Goal: Obtain resource: Obtain resource

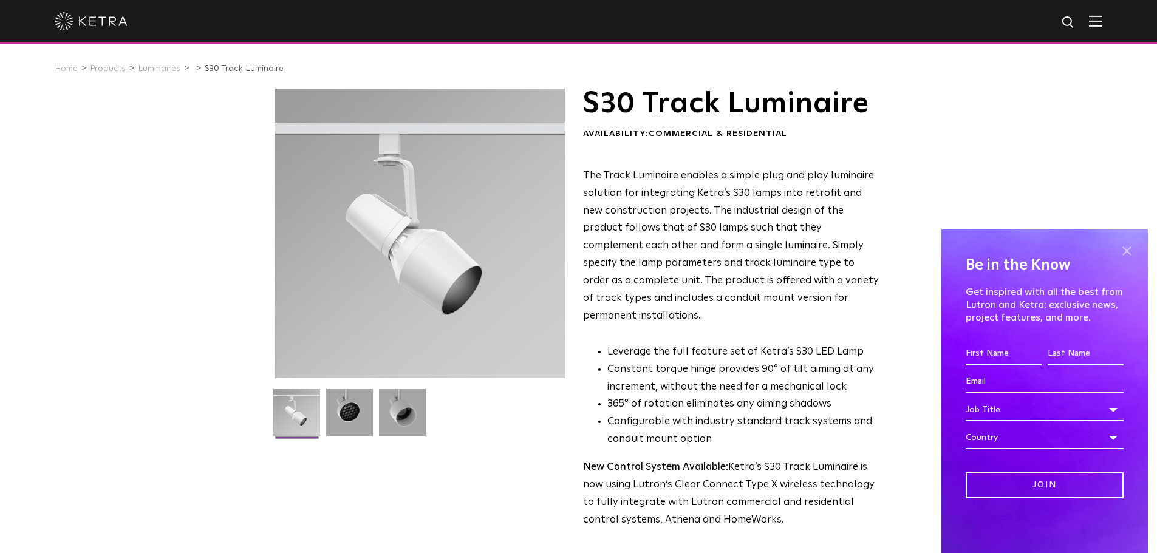
click at [1134, 250] on span at bounding box center [1126, 251] width 18 height 18
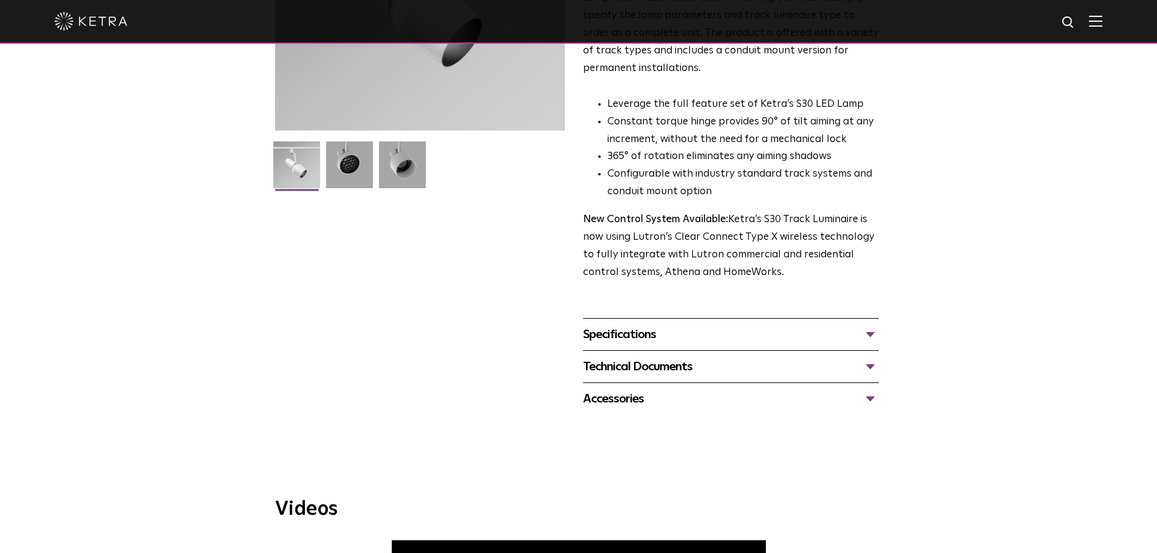
scroll to position [273, 0]
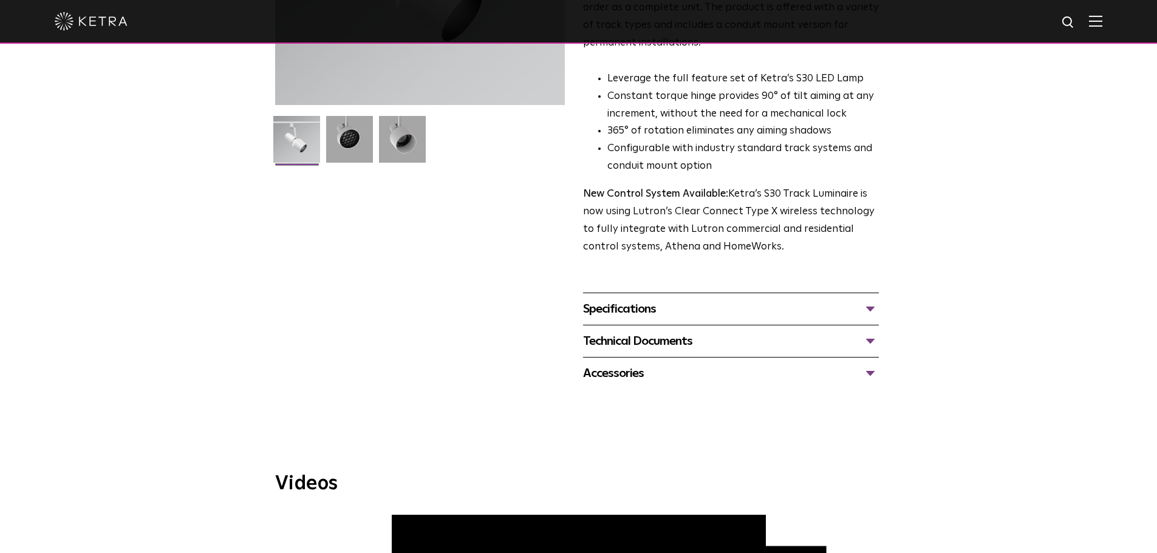
click at [714, 299] on div "Specifications" at bounding box center [731, 308] width 296 height 19
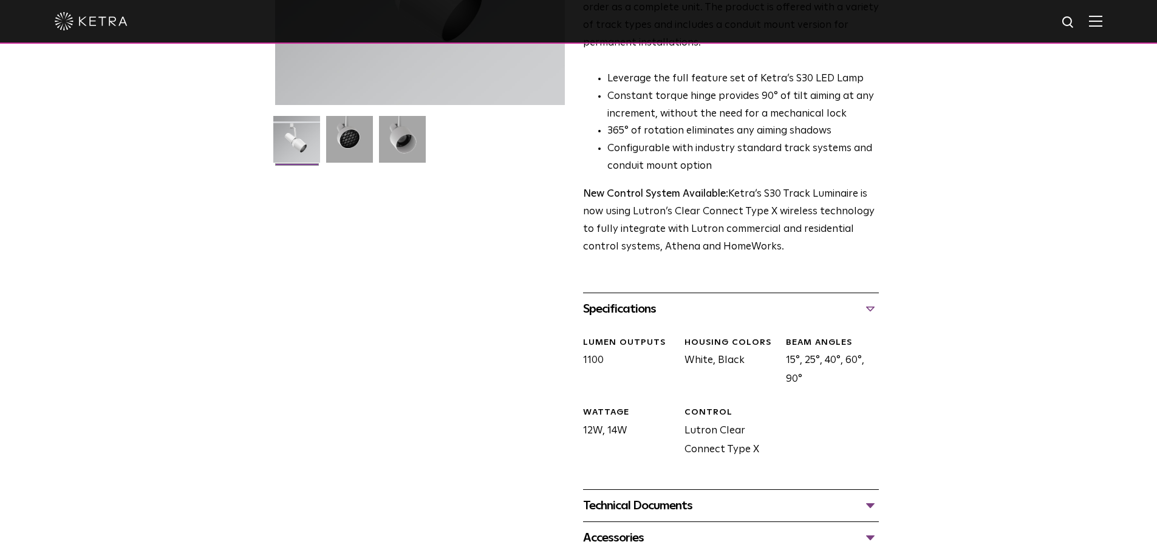
click at [942, 306] on div "S30 Track Luminaire Availability: Commercial & Residential The Track Luminaire …" at bounding box center [578, 184] width 1157 height 738
click at [942, 283] on div "S30 Track Luminaire Availability: Commercial & Residential The Track Luminaire …" at bounding box center [578, 184] width 1157 height 738
click at [947, 290] on div "S30 Track Luminaire Availability: Commercial & Residential The Track Luminaire …" at bounding box center [578, 184] width 1157 height 738
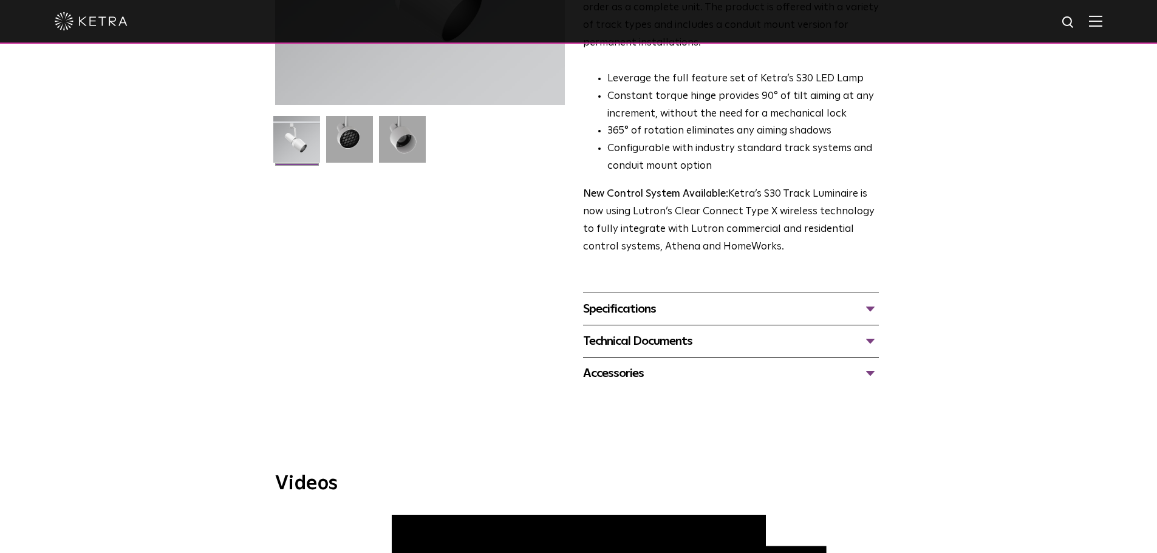
click at [715, 299] on div "Specifications" at bounding box center [731, 308] width 296 height 19
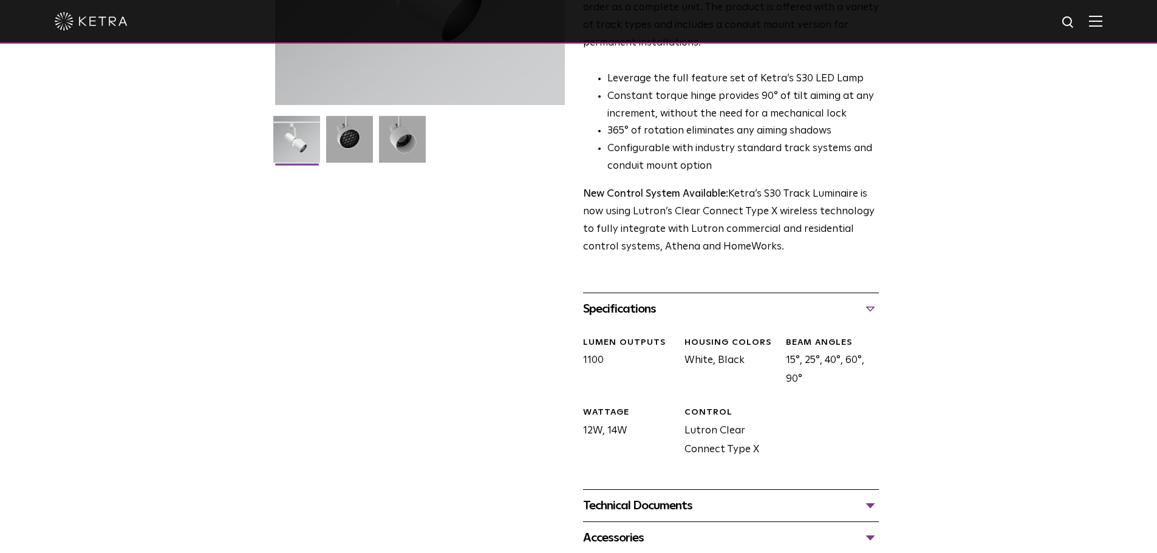
click at [625, 496] on div "Technical Documents" at bounding box center [731, 505] width 296 height 19
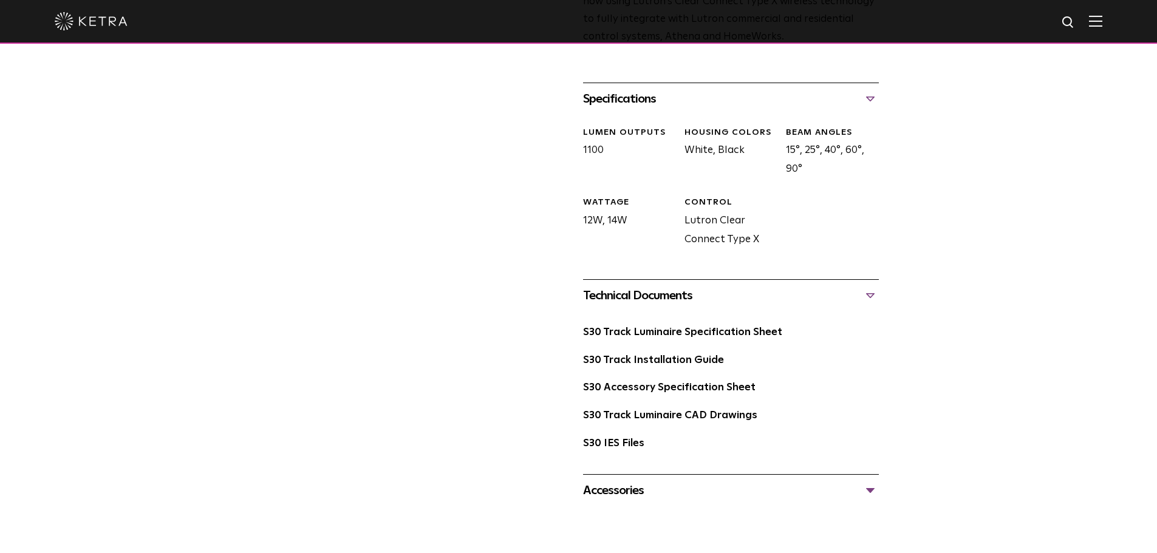
scroll to position [503, 0]
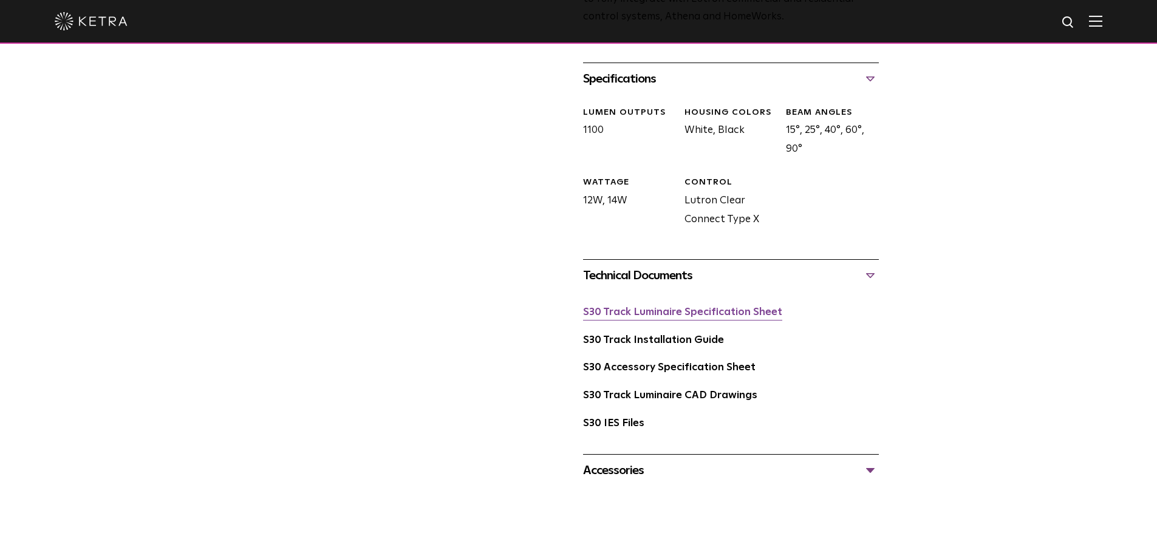
click at [627, 307] on link "S30 Track Luminaire Specification Sheet" at bounding box center [682, 312] width 199 height 10
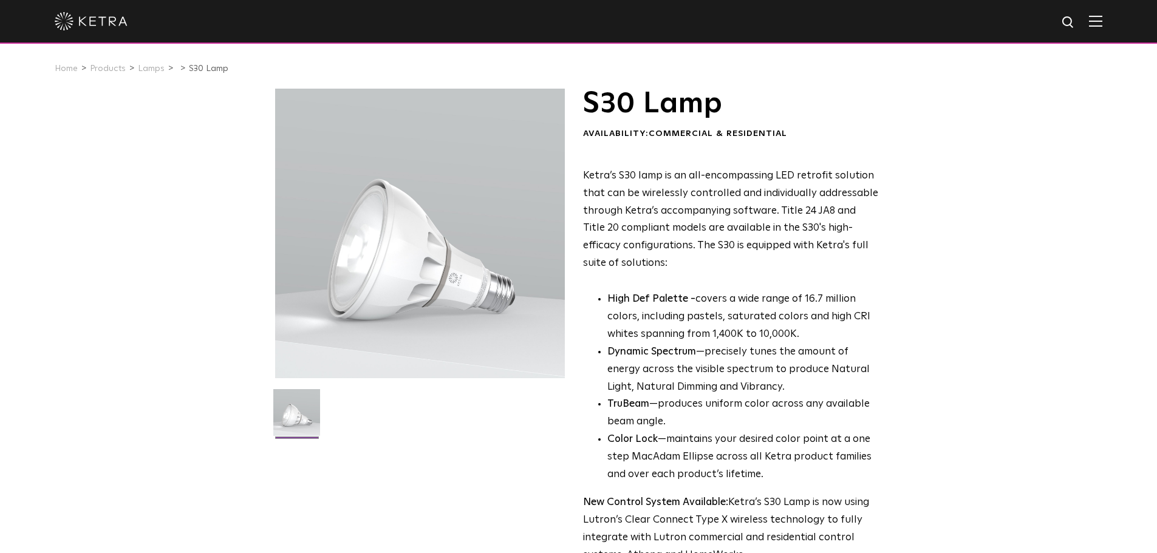
click at [925, 271] on div "S30 Lamp Availability: Commercial & Residential Ketra’s S30 lamp is an all-enco…" at bounding box center [578, 393] width 1157 height 609
click at [911, 196] on div "S30 Lamp Availability: Commercial & Residential Ketra’s S30 lamp is an all-enco…" at bounding box center [578, 393] width 1157 height 609
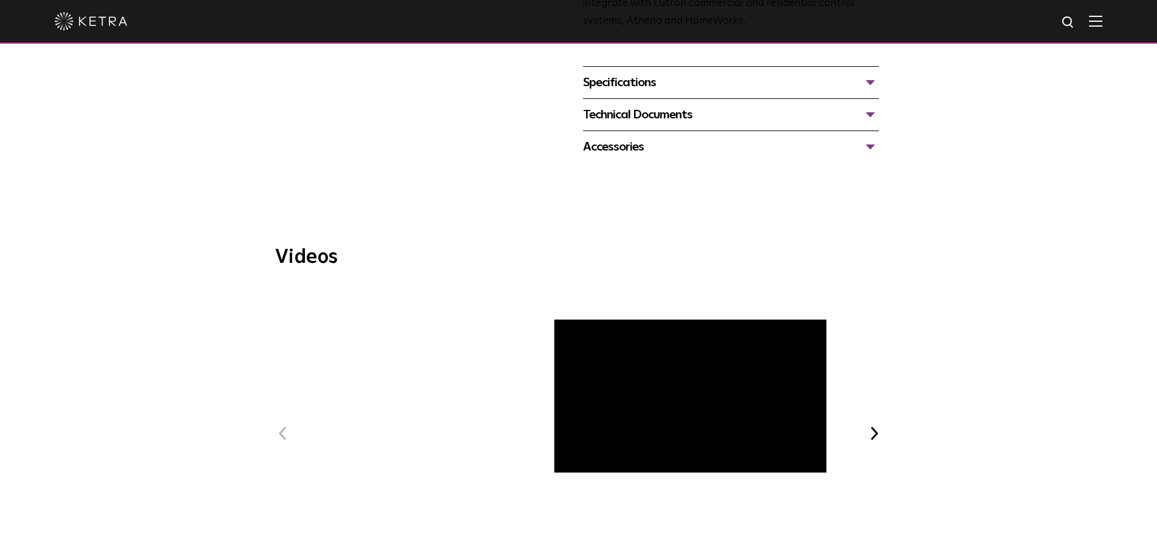
scroll to position [575, 0]
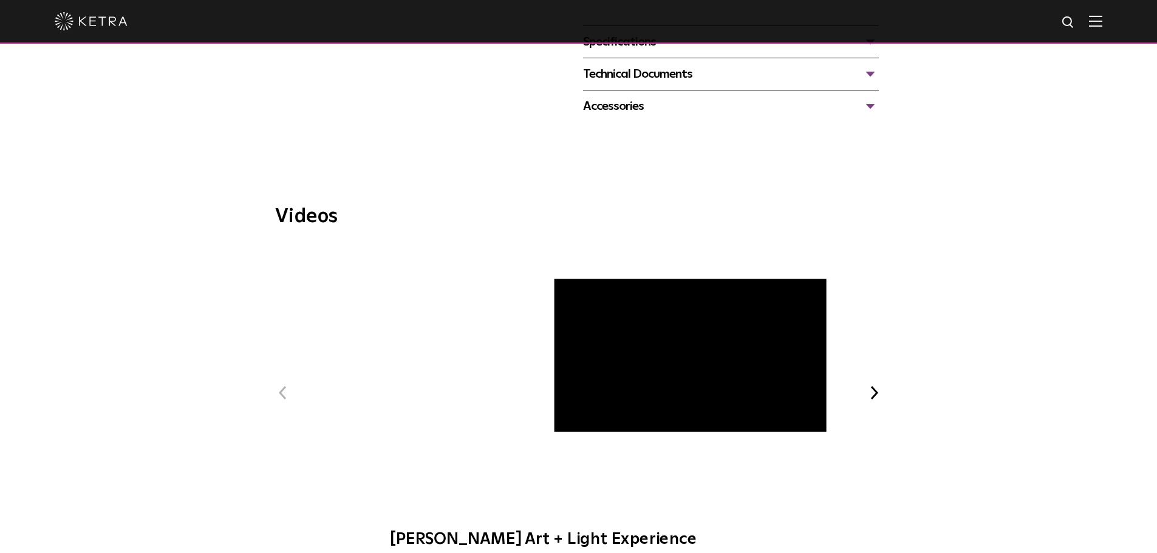
click at [604, 46] on div "Specifications" at bounding box center [731, 41] width 296 height 19
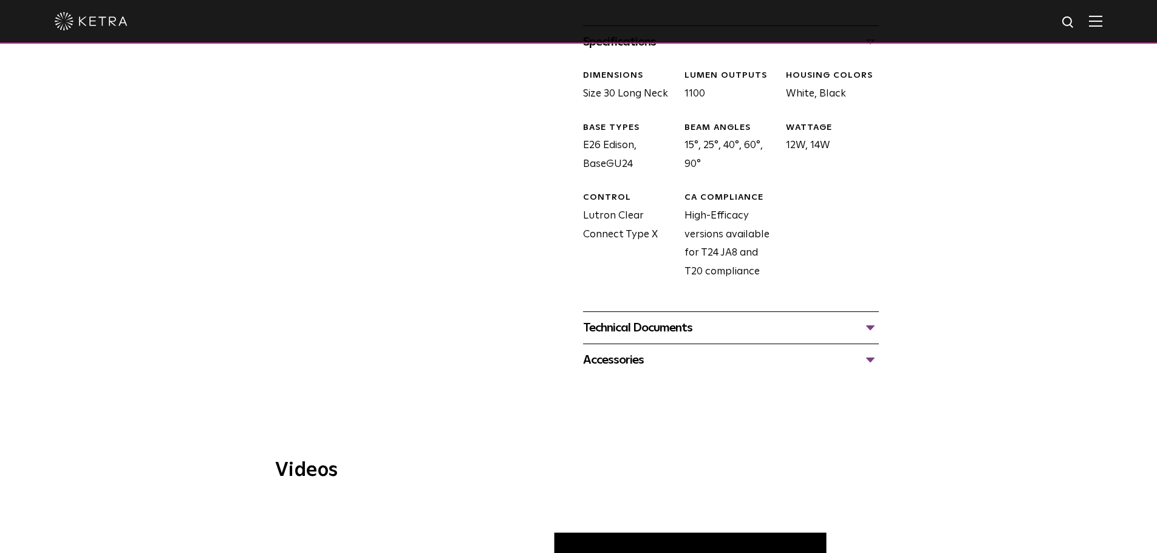
click at [695, 346] on div "Accessories Tall Snoot Short Snoot Hex Louver 10 Baffle" at bounding box center [731, 360] width 296 height 32
click at [697, 335] on div "Technical Documents" at bounding box center [731, 327] width 296 height 19
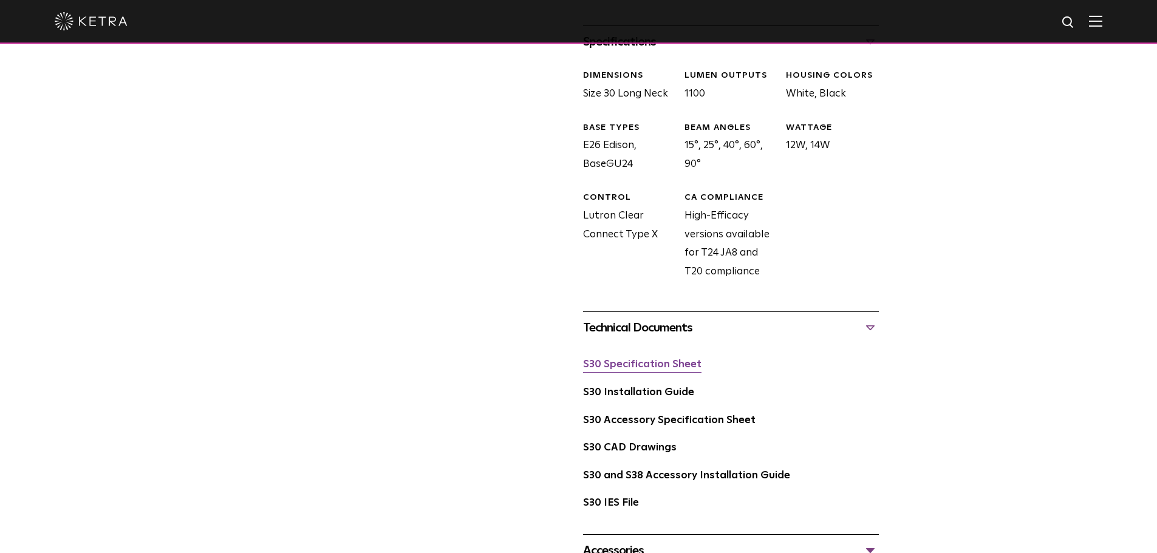
click at [664, 360] on link "S30 Specification Sheet" at bounding box center [642, 365] width 118 height 10
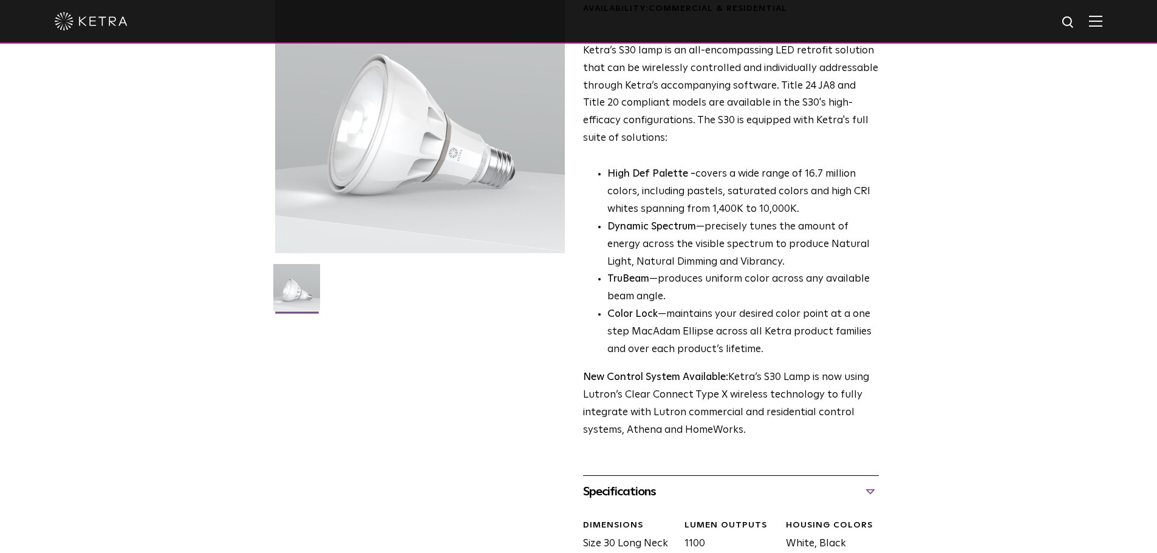
scroll to position [0, 0]
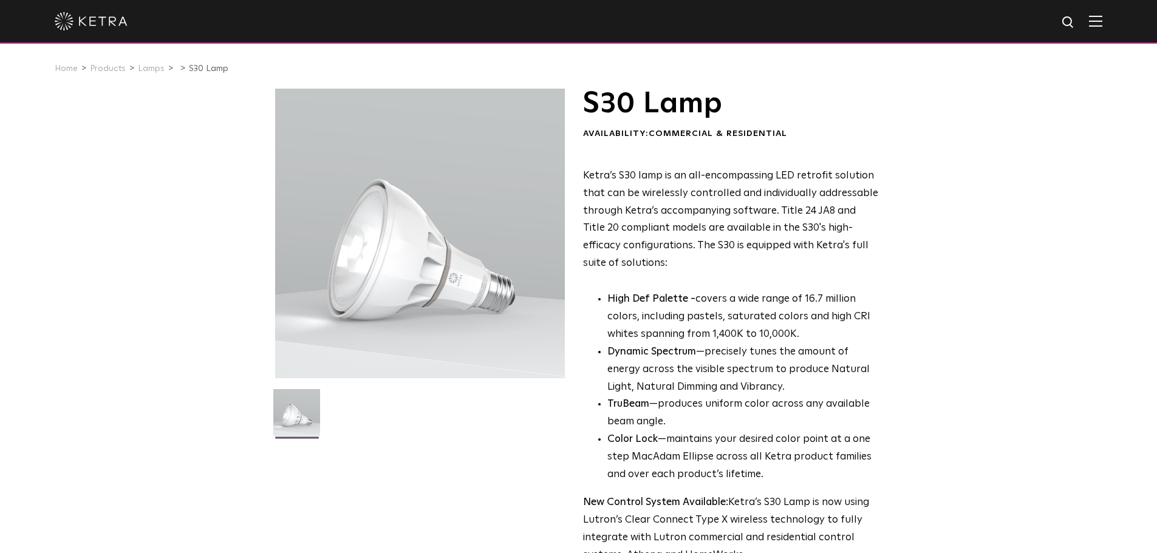
drag, startPoint x: 853, startPoint y: 210, endPoint x: 822, endPoint y: 200, distance: 33.0
click at [853, 210] on span "Ketra’s S30 lamp is an all-encompassing LED retrofit solution that can be wirel…" at bounding box center [730, 220] width 295 height 98
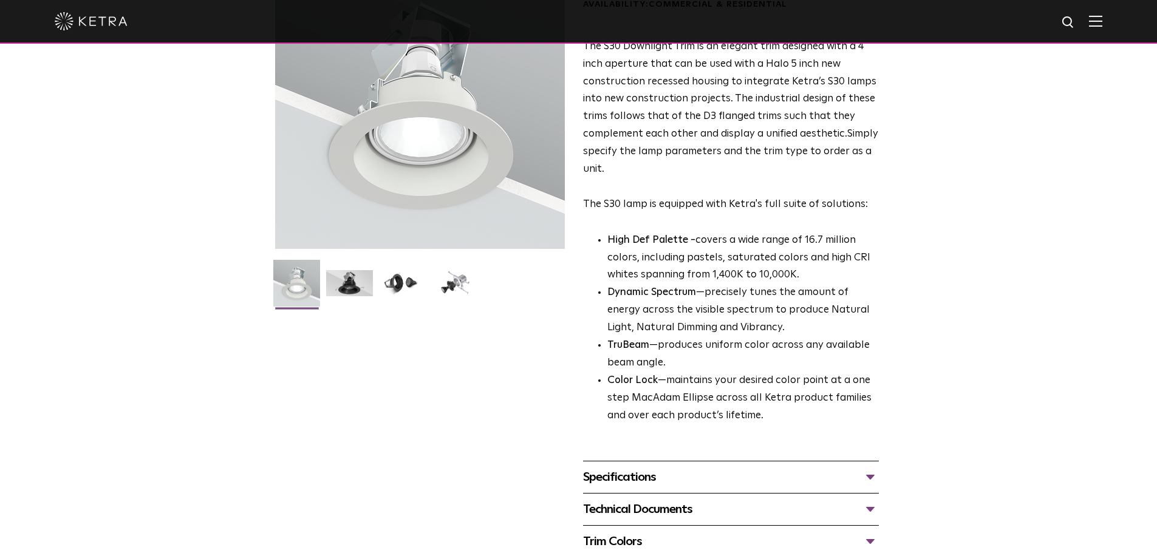
scroll to position [360, 0]
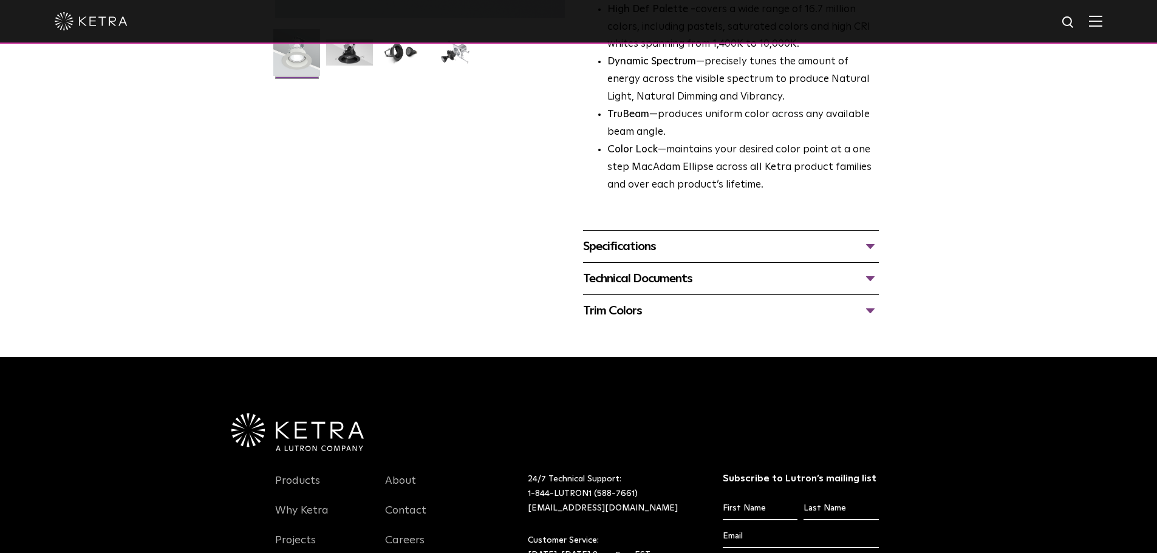
click at [666, 266] on div "Technical Documents S30 Downlight Trim Spec Sheet S30 Downlight Trim Installati…" at bounding box center [731, 278] width 296 height 32
click at [666, 251] on div "Specifications" at bounding box center [731, 246] width 296 height 19
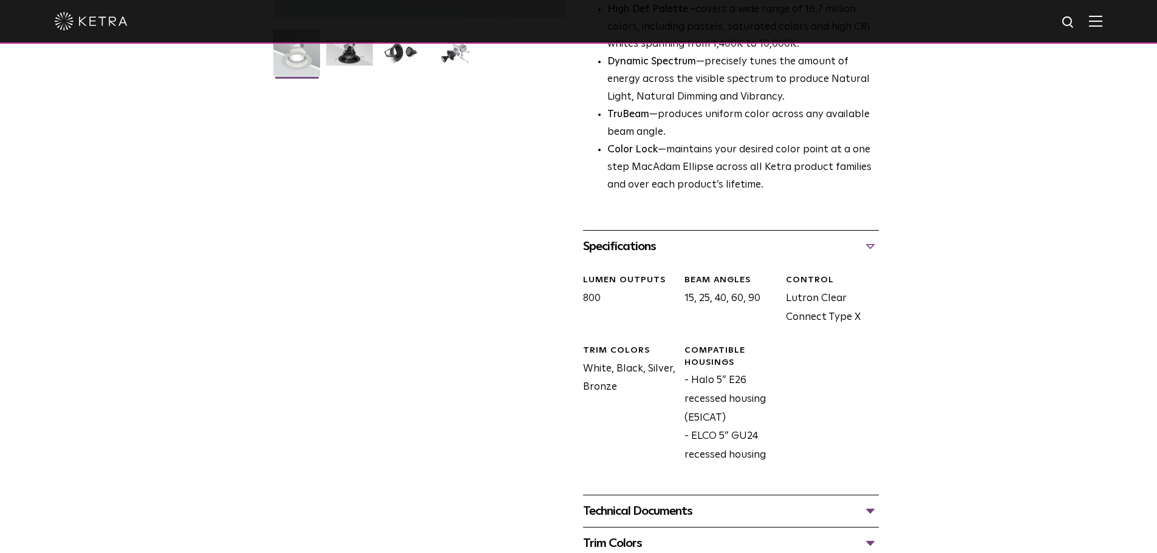
click at [674, 515] on div "Technical Documents" at bounding box center [731, 511] width 296 height 19
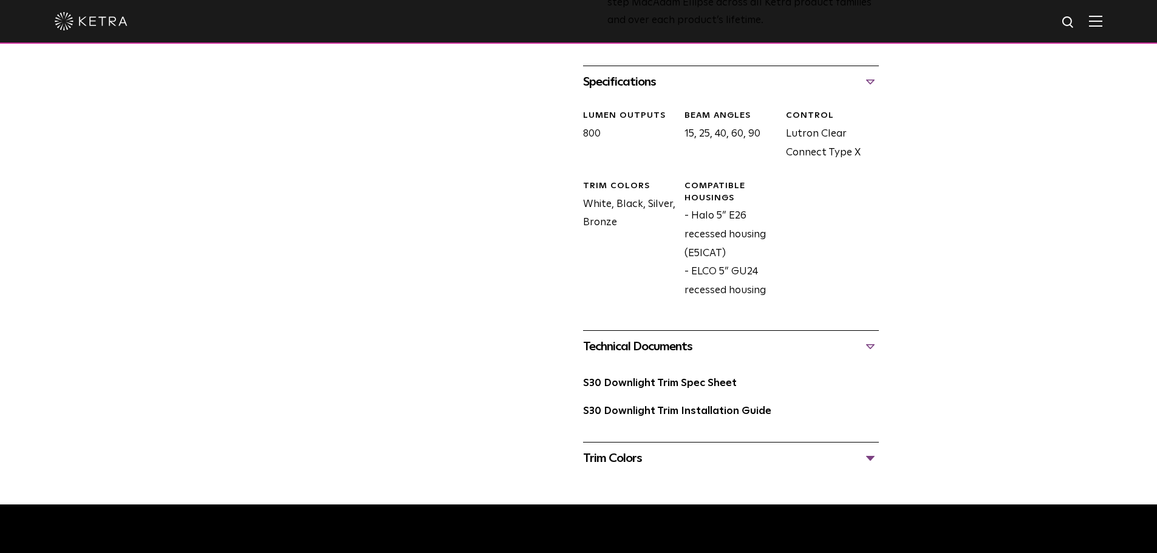
scroll to position [537, 0]
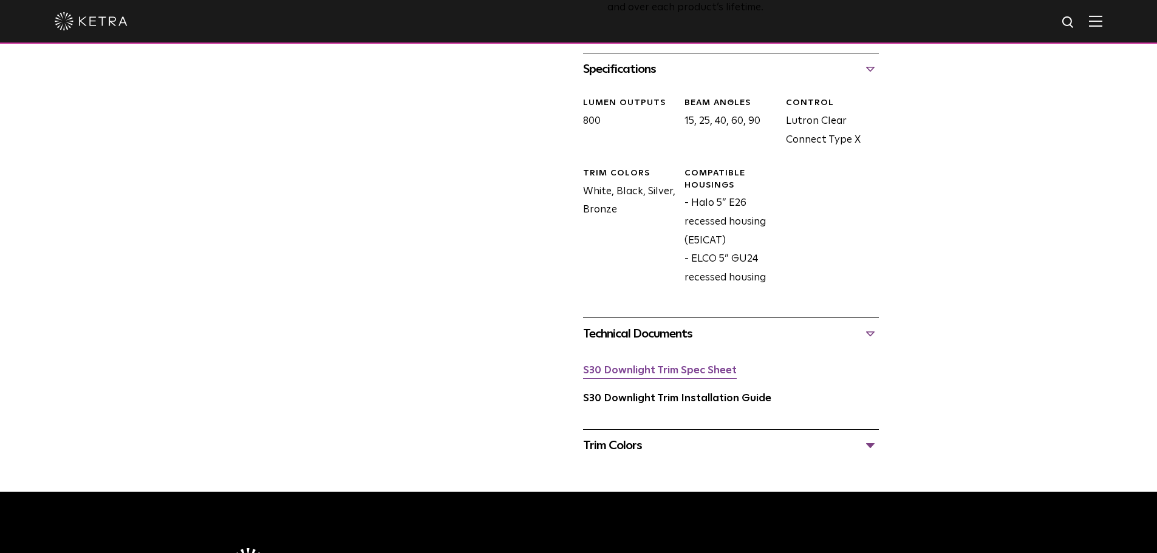
click at [667, 375] on link "S30 Downlight Trim Spec Sheet" at bounding box center [660, 371] width 154 height 10
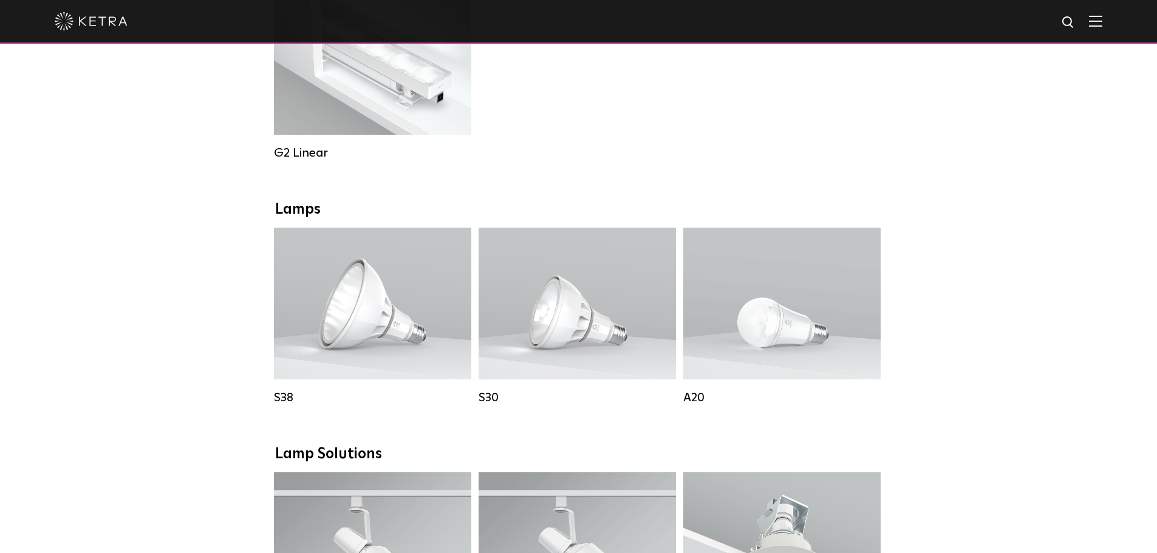
scroll to position [789, 0]
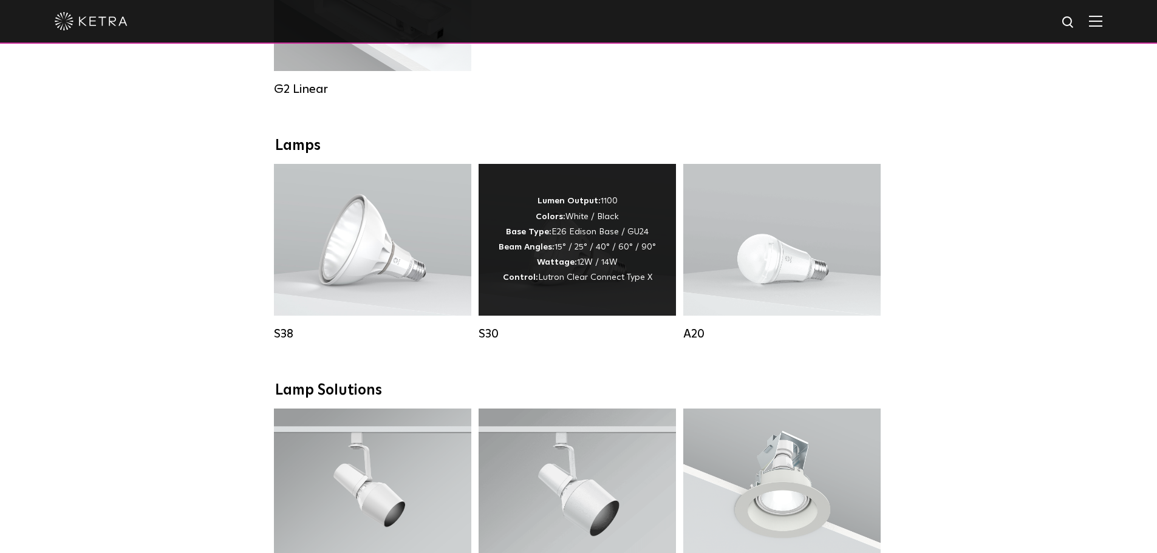
click at [559, 262] on div "Lumen Output: 1100 Colors: White / Black Base Type: E26 Edison Base / GU24 Beam…" at bounding box center [577, 240] width 157 height 92
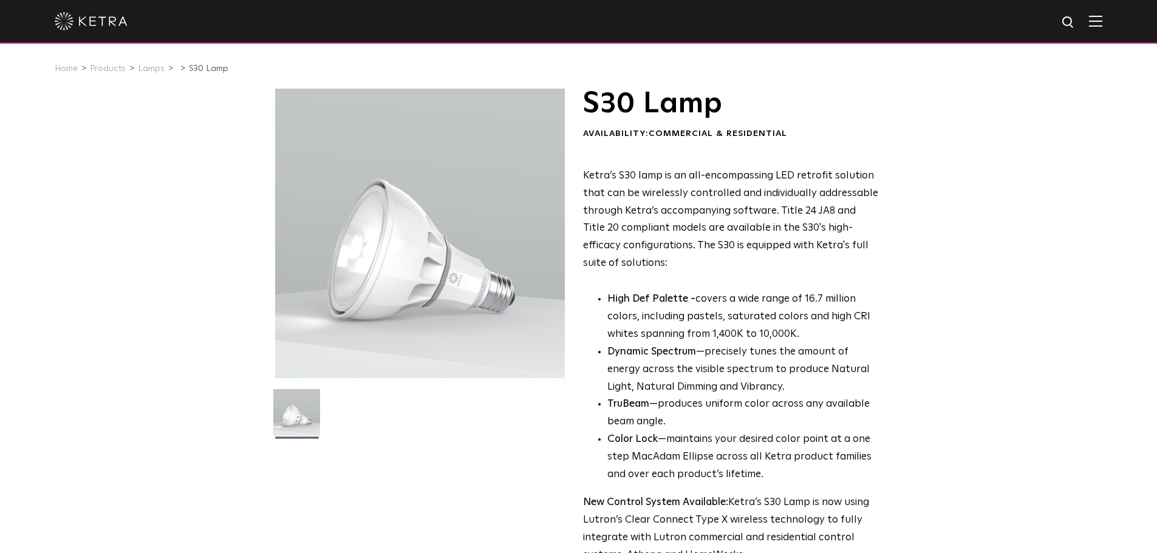
click at [883, 270] on div "S30 Lamp Availability: Commercial & Residential Ketra’s S30 lamp is an all-enco…" at bounding box center [579, 393] width 632 height 609
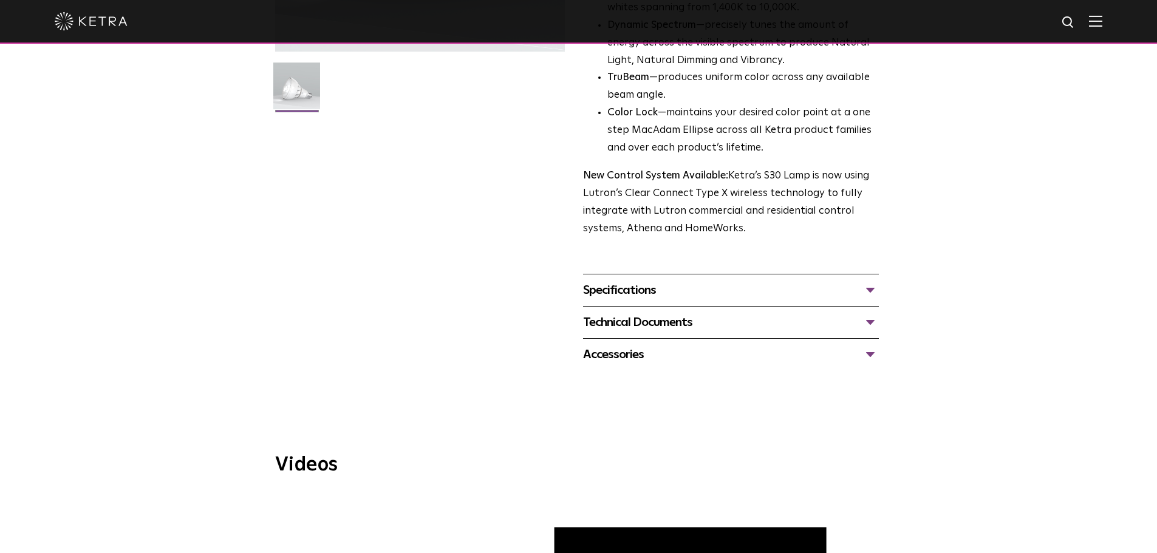
scroll to position [451, 0]
